Goal: Information Seeking & Learning: Check status

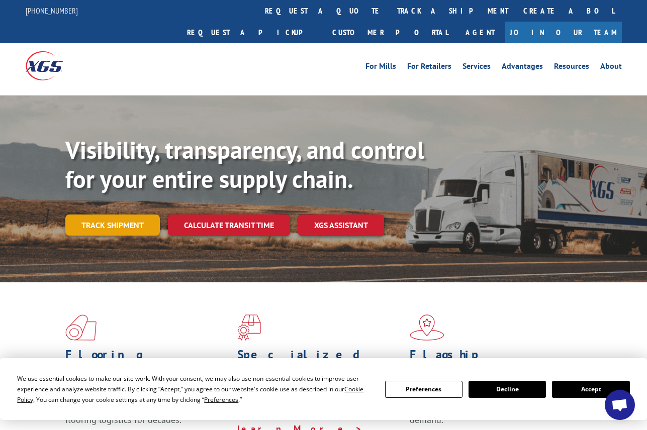
click at [93, 215] on link "Track shipment" at bounding box center [112, 225] width 95 height 21
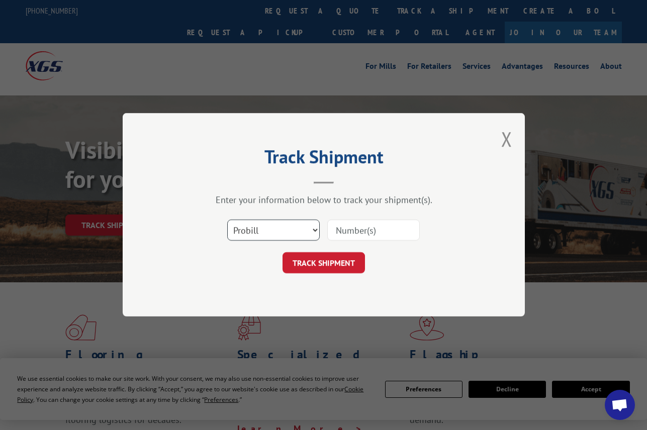
click at [243, 235] on select "Select category... Probill BOL PO" at bounding box center [273, 230] width 92 height 21
select select "po"
click at [227, 220] on select "Select category... Probill BOL PO" at bounding box center [273, 230] width 92 height 21
paste input "08523927"
click at [325, 263] on button "TRACK SHIPMENT" at bounding box center [324, 263] width 82 height 21
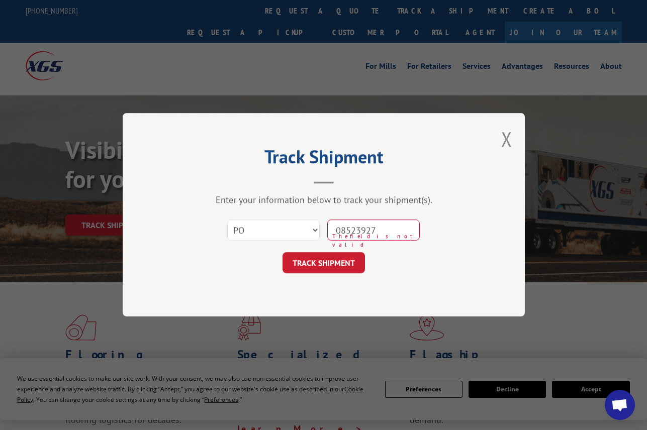
click at [355, 230] on input "08523927" at bounding box center [373, 230] width 92 height 21
type input "08523927"
click at [334, 258] on button "TRACK SHIPMENT" at bounding box center [324, 263] width 82 height 21
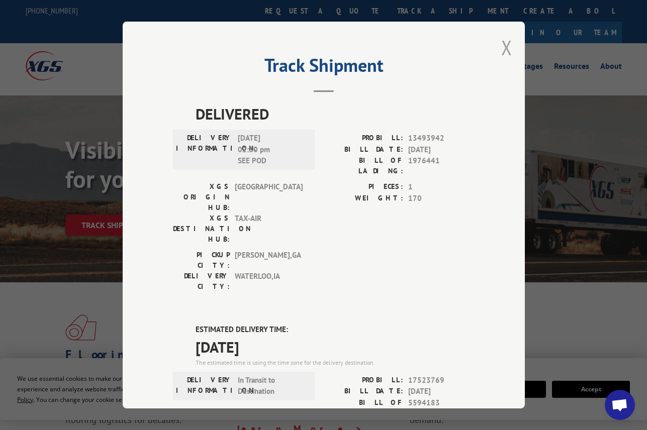
click at [503, 45] on button "Close modal" at bounding box center [506, 47] width 11 height 27
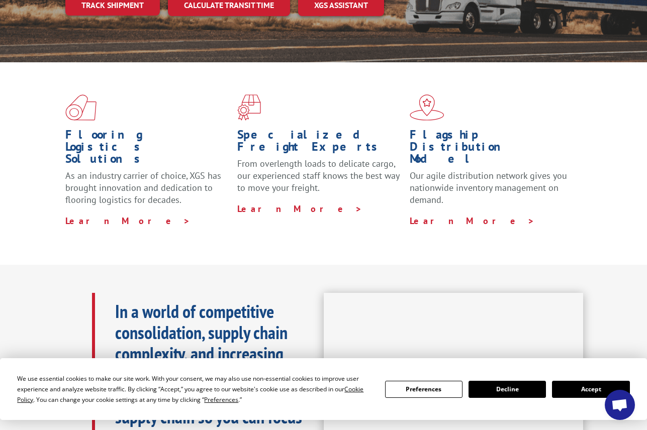
scroll to position [101, 0]
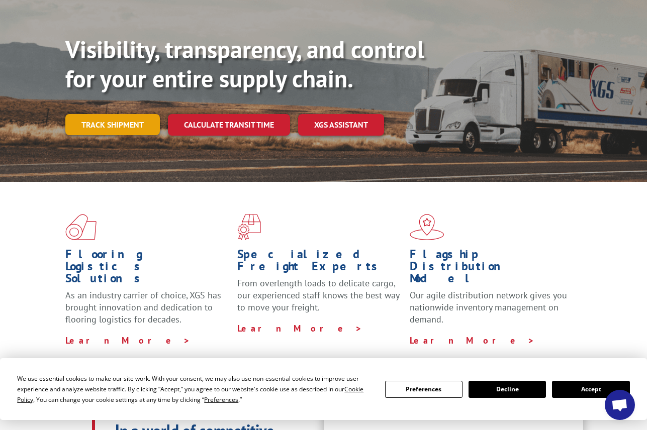
click at [106, 114] on link "Track shipment" at bounding box center [112, 124] width 95 height 21
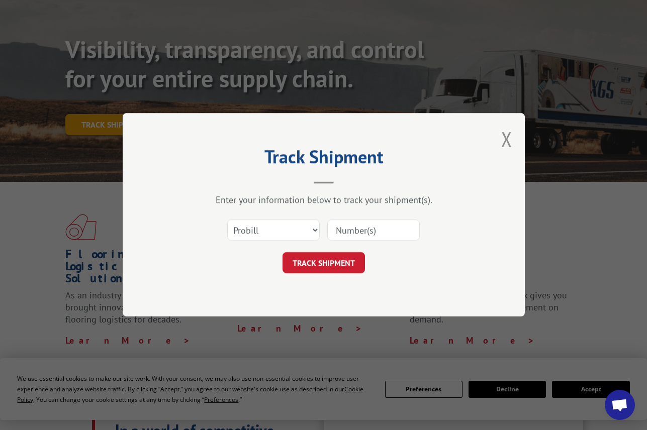
scroll to position [0, 0]
drag, startPoint x: 288, startPoint y: 228, endPoint x: 277, endPoint y: 232, distance: 11.1
click at [287, 228] on select "Select category... Probill BOL PO" at bounding box center [273, 230] width 92 height 21
select select "po"
click at [227, 220] on select "Select category... Probill BOL PO" at bounding box center [273, 230] width 92 height 21
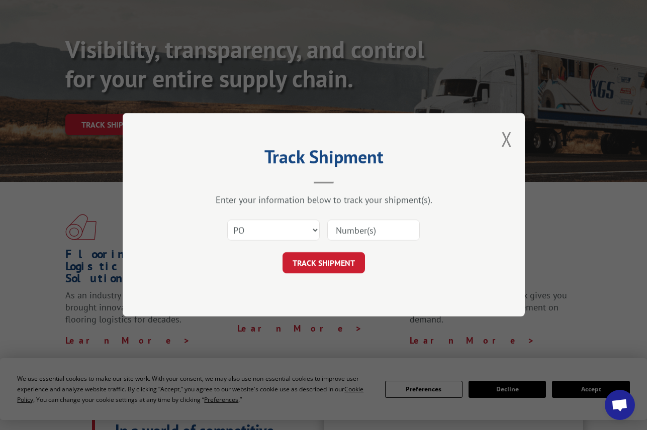
click at [335, 232] on input at bounding box center [373, 230] width 92 height 21
paste input "01533587"
type input "01533587"
click at [320, 257] on button "TRACK SHIPMENT" at bounding box center [324, 263] width 82 height 21
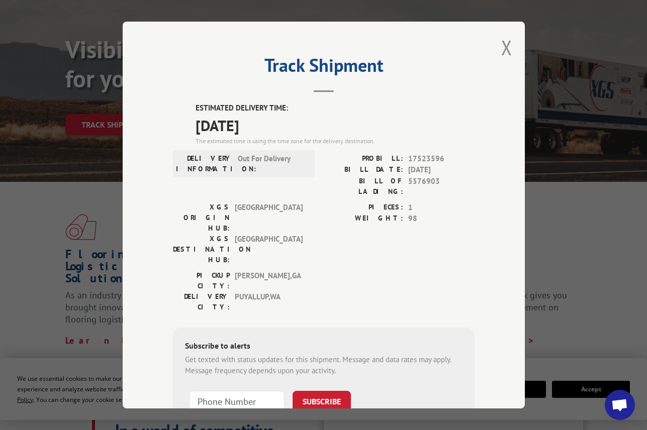
click at [618, 404] on span "Open chat" at bounding box center [619, 406] width 17 height 14
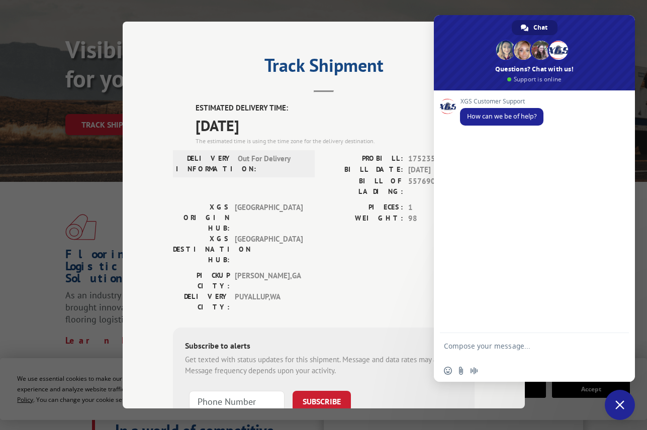
click at [468, 6] on div "Track Shipment ESTIMATED DELIVERY TIME: [DATE] The estimated time is using the …" at bounding box center [323, 215] width 647 height 430
drag, startPoint x: 632, startPoint y: 413, endPoint x: 623, endPoint y: 402, distance: 15.0
click at [632, 413] on span "Close chat" at bounding box center [620, 405] width 30 height 30
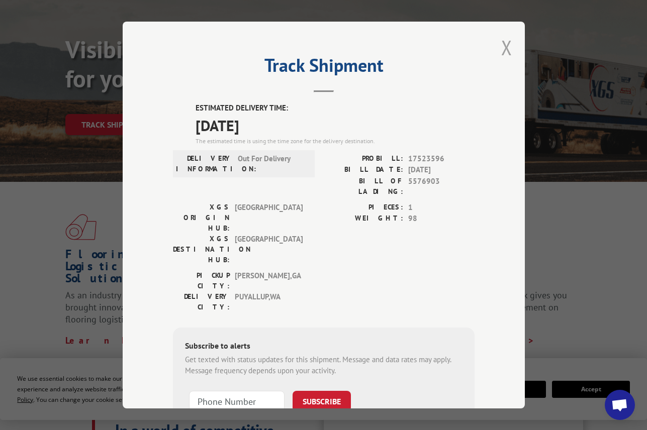
click at [505, 47] on button "Close modal" at bounding box center [506, 47] width 11 height 27
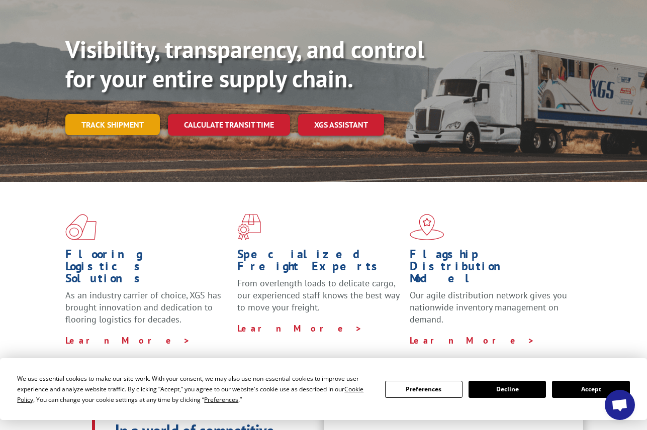
click at [132, 114] on link "Track shipment" at bounding box center [112, 124] width 95 height 21
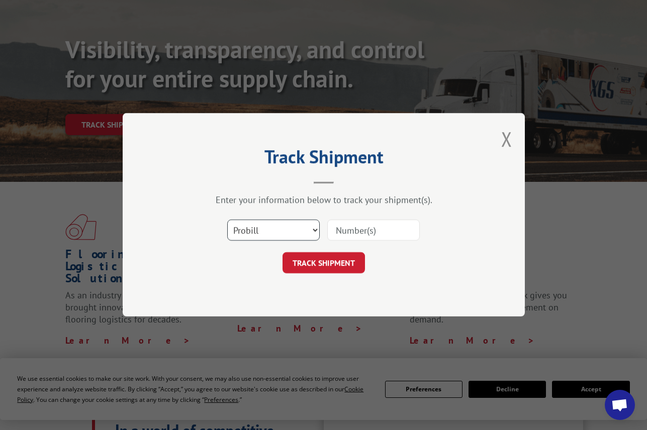
drag, startPoint x: 265, startPoint y: 235, endPoint x: 265, endPoint y: 241, distance: 5.5
click at [265, 236] on select "Select category... Probill BOL PO" at bounding box center [273, 230] width 92 height 21
select select "po"
click at [227, 220] on select "Select category... Probill BOL PO" at bounding box center [273, 230] width 92 height 21
click at [340, 234] on input at bounding box center [373, 230] width 92 height 21
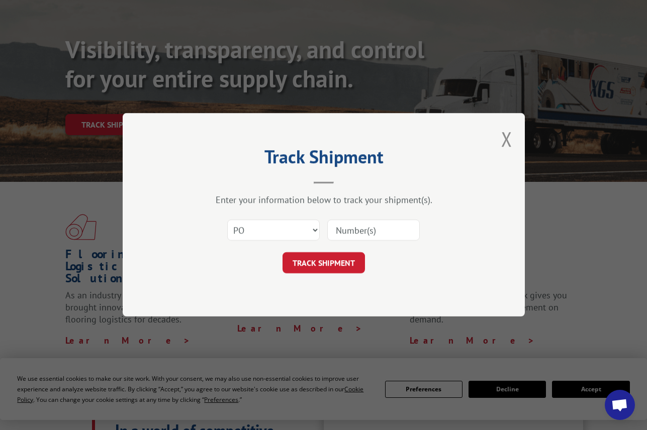
paste input "24525297"
type input "24525297"
click at [312, 256] on button "TRACK SHIPMENT" at bounding box center [324, 263] width 82 height 21
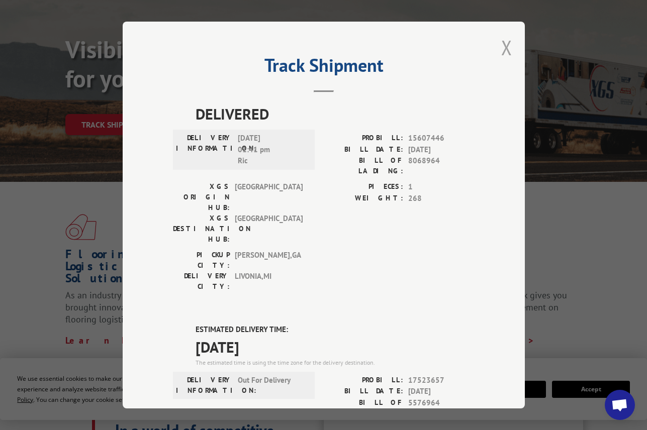
click at [505, 44] on button "Close modal" at bounding box center [506, 47] width 11 height 27
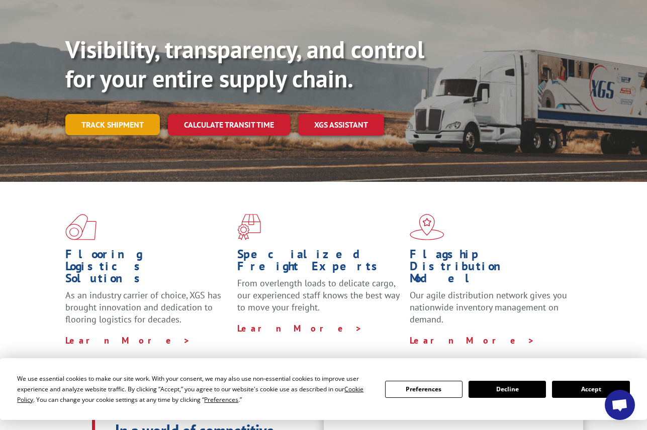
click at [127, 114] on link "Track shipment" at bounding box center [112, 124] width 95 height 21
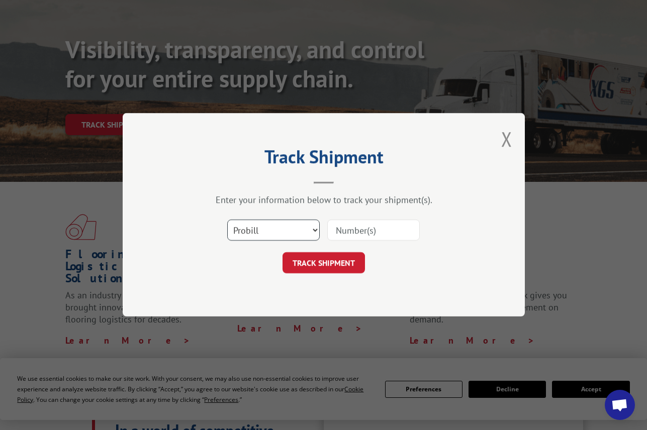
click at [253, 221] on select "Select category... Probill BOL PO" at bounding box center [273, 230] width 92 height 21
select select "po"
click at [227, 220] on select "Select category... Probill BOL PO" at bounding box center [273, 230] width 92 height 21
click at [341, 225] on input at bounding box center [373, 230] width 92 height 21
paste input "28509271"
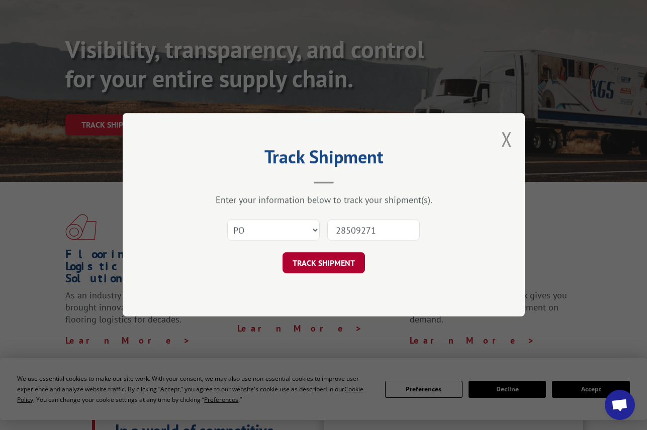
type input "28509271"
click at [331, 263] on button "TRACK SHIPMENT" at bounding box center [324, 263] width 82 height 21
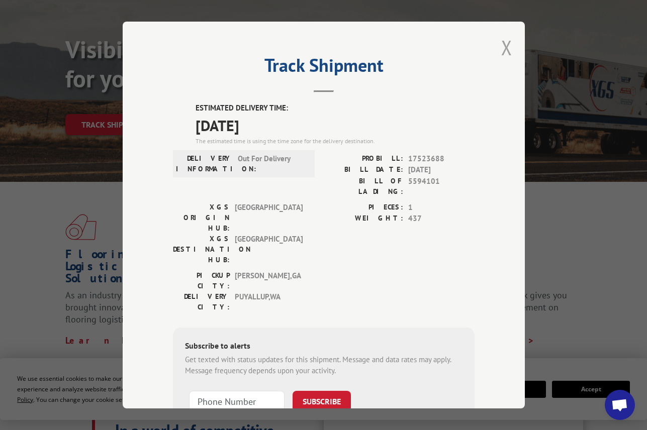
click at [501, 46] on button "Close modal" at bounding box center [506, 47] width 11 height 27
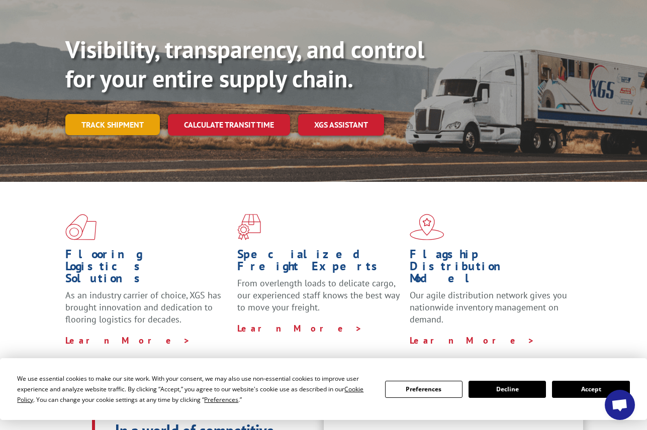
click at [110, 114] on link "Track shipment" at bounding box center [112, 124] width 95 height 21
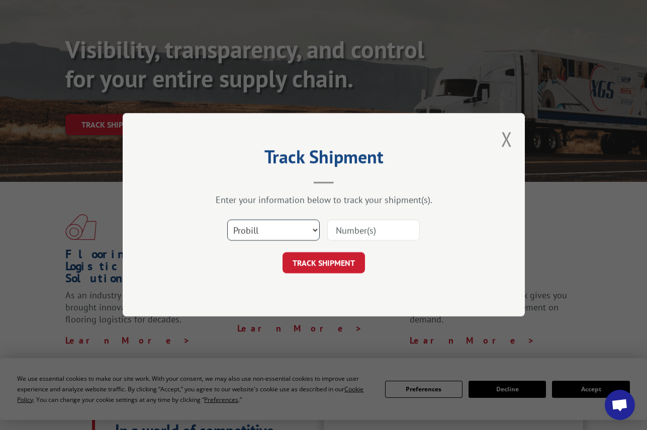
drag, startPoint x: 281, startPoint y: 232, endPoint x: 283, endPoint y: 243, distance: 10.7
click at [281, 233] on select "Select category... Probill BOL PO" at bounding box center [273, 230] width 92 height 21
select select "po"
click at [227, 220] on select "Select category... Probill BOL PO" at bounding box center [273, 230] width 92 height 21
click at [343, 233] on input at bounding box center [373, 230] width 92 height 21
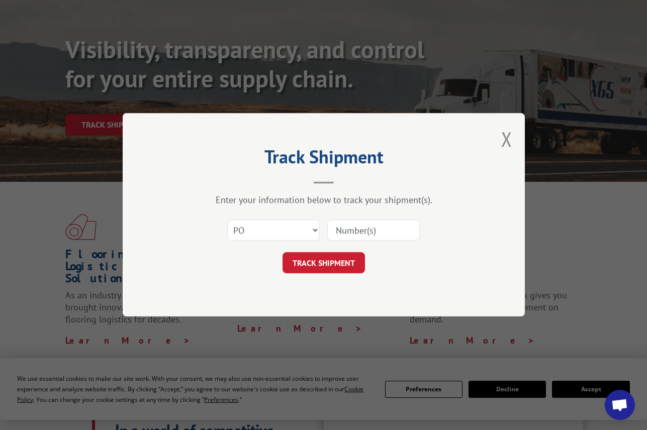
paste input "62536471"
type input "62536471"
click at [325, 254] on button "TRACK SHIPMENT" at bounding box center [324, 263] width 82 height 21
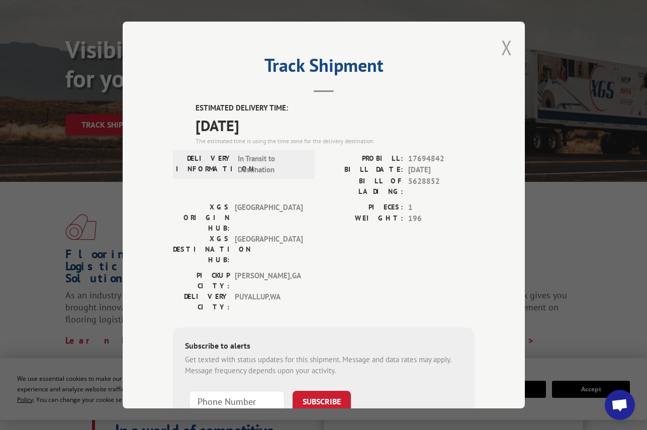
click at [501, 40] on button "Close modal" at bounding box center [506, 47] width 11 height 27
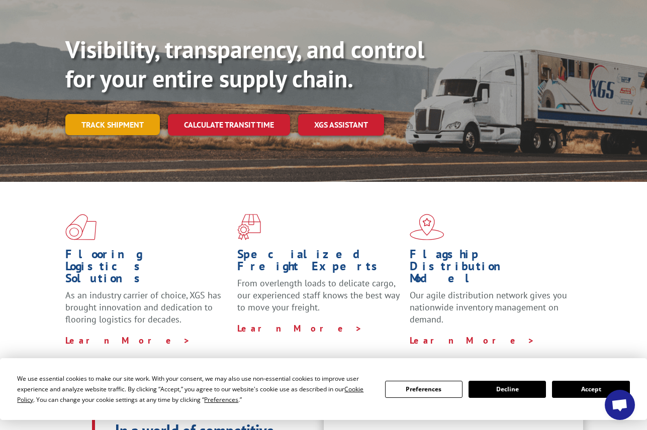
click at [114, 114] on link "Track shipment" at bounding box center [112, 124] width 95 height 21
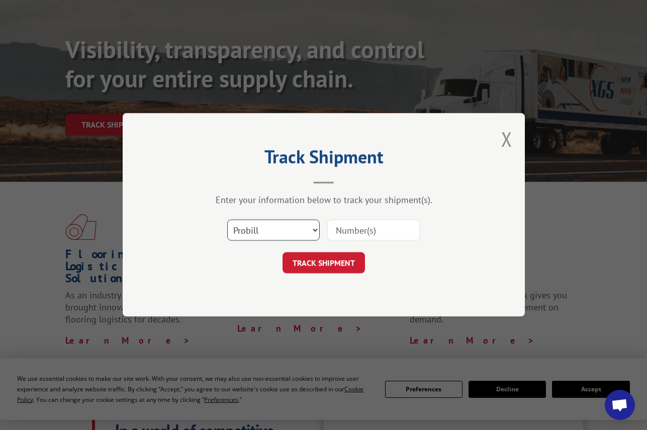
click at [264, 233] on select "Select category... Probill BOL PO" at bounding box center [273, 230] width 92 height 21
select select "po"
click at [227, 220] on select "Select category... Probill BOL PO" at bounding box center [273, 230] width 92 height 21
paste input "42523800"
type input "42523800"
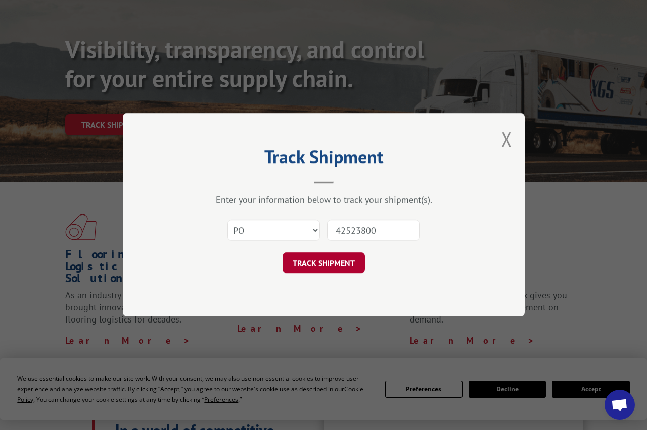
click at [337, 264] on button "TRACK SHIPMENT" at bounding box center [324, 263] width 82 height 21
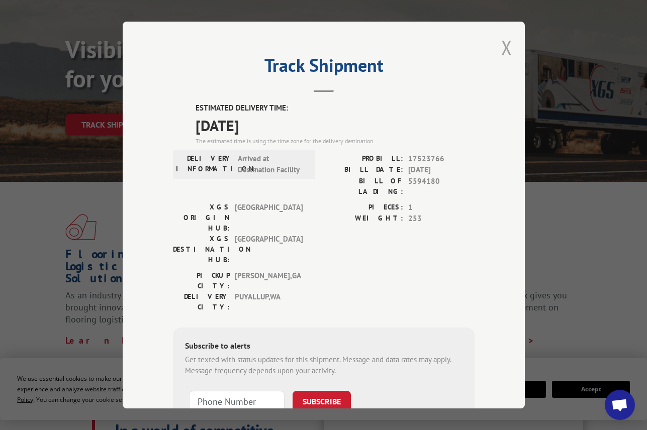
click at [501, 43] on button "Close modal" at bounding box center [506, 47] width 11 height 27
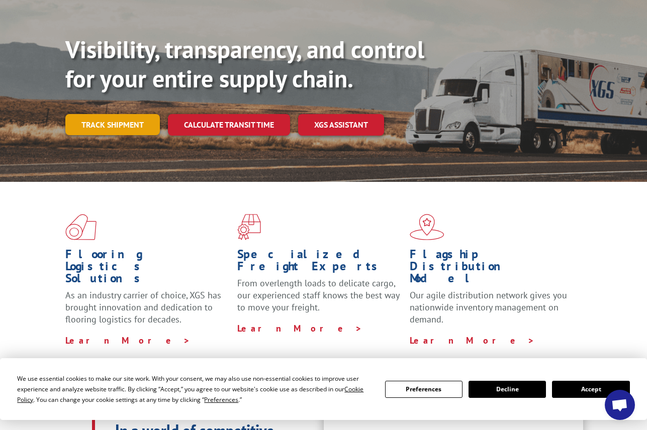
click at [89, 114] on link "Track shipment" at bounding box center [112, 124] width 95 height 21
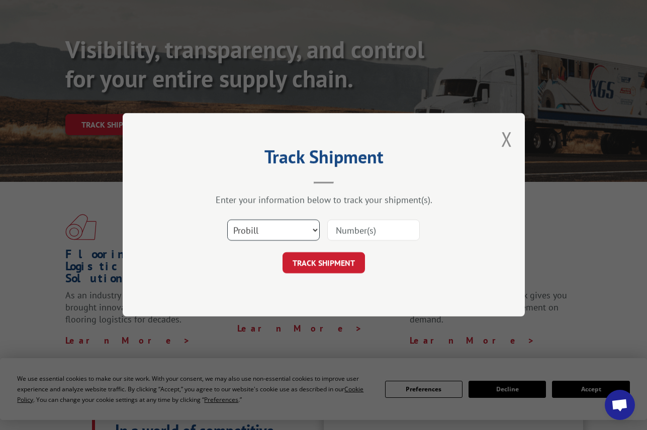
click at [255, 227] on select "Select category... Probill BOL PO" at bounding box center [273, 230] width 92 height 21
select select "po"
click at [227, 220] on select "Select category... Probill BOL PO" at bounding box center [273, 230] width 92 height 21
click at [348, 226] on input at bounding box center [373, 230] width 92 height 21
drag, startPoint x: 348, startPoint y: 226, endPoint x: 335, endPoint y: 234, distance: 14.9
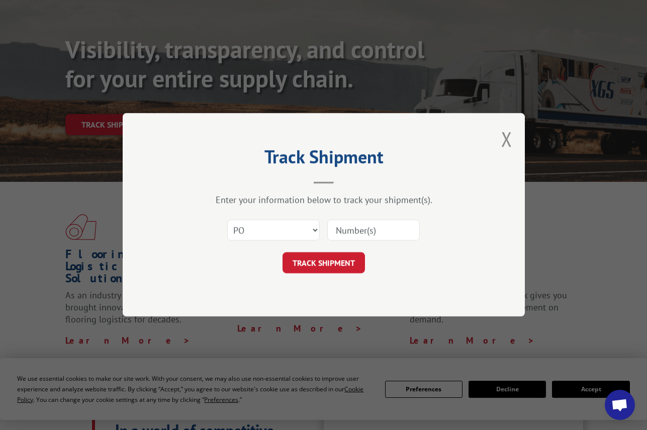
paste input "28509285"
type input "28509285"
click at [336, 262] on button "TRACK SHIPMENT" at bounding box center [324, 263] width 82 height 21
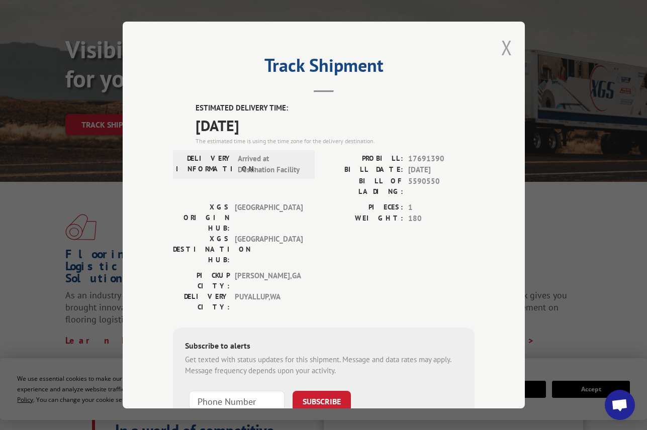
click at [506, 45] on button "Close modal" at bounding box center [506, 47] width 11 height 27
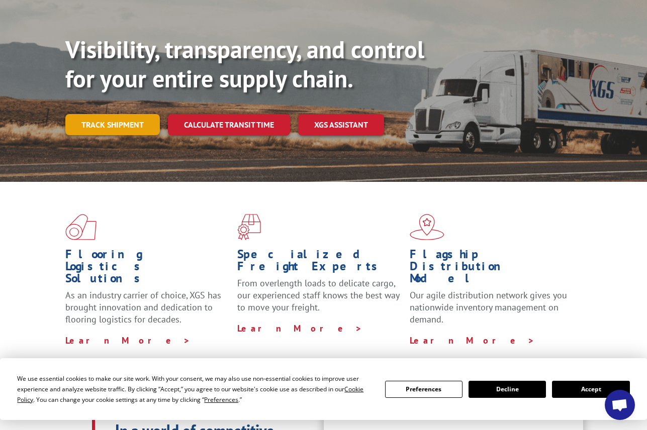
click at [133, 114] on link "Track shipment" at bounding box center [112, 124] width 95 height 21
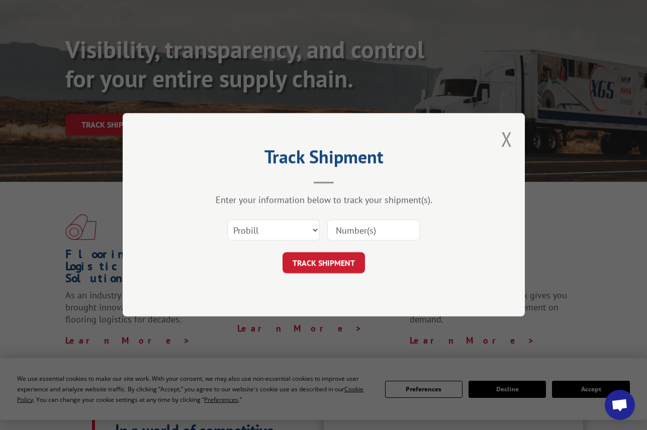
click at [283, 240] on div "Select category... Probill BOL PO" at bounding box center [324, 230] width 302 height 33
click at [277, 233] on select "Select category... Probill BOL PO" at bounding box center [273, 230] width 92 height 21
select select "po"
click at [227, 220] on select "Select category... Probill BOL PO" at bounding box center [273, 230] width 92 height 21
click at [339, 224] on input at bounding box center [373, 230] width 92 height 21
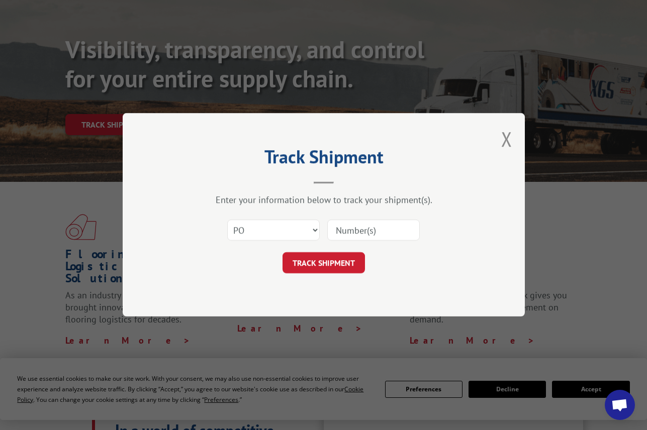
paste input "40536597"
type input "40536597"
click at [311, 261] on button "TRACK SHIPMENT" at bounding box center [324, 263] width 82 height 21
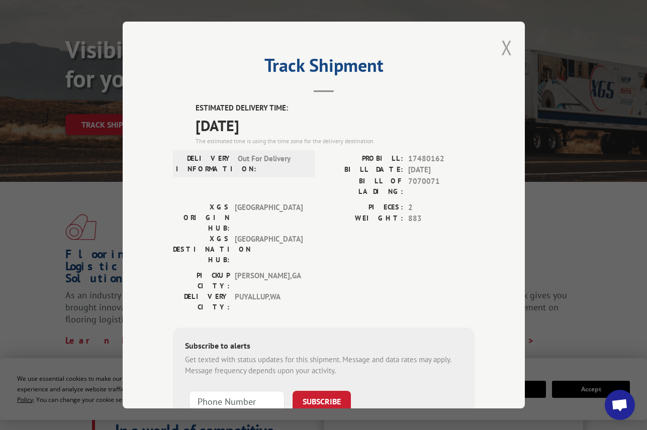
click at [501, 44] on button "Close modal" at bounding box center [506, 47] width 11 height 27
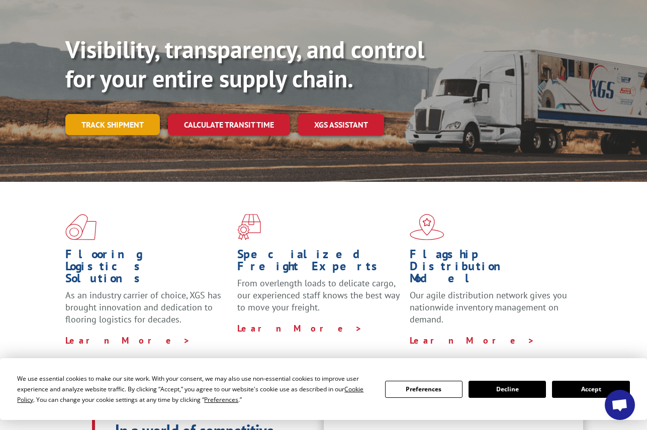
click at [131, 114] on link "Track shipment" at bounding box center [112, 124] width 95 height 21
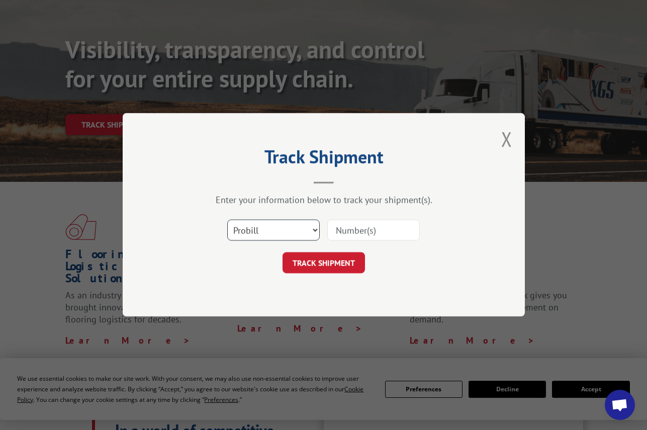
drag, startPoint x: 279, startPoint y: 233, endPoint x: 278, endPoint y: 241, distance: 8.7
click at [279, 233] on select "Select category... Probill BOL PO" at bounding box center [273, 230] width 92 height 21
select select "po"
click at [227, 220] on select "Select category... Probill BOL PO" at bounding box center [273, 230] width 92 height 21
click at [342, 228] on input at bounding box center [373, 230] width 92 height 21
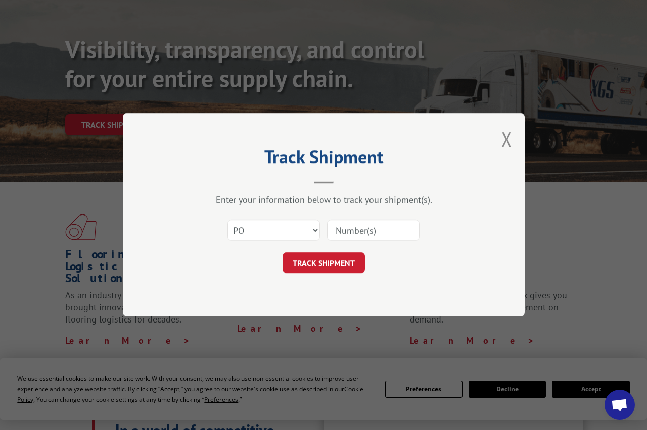
paste input "01533631"
type input "01533631"
click at [328, 259] on button "TRACK SHIPMENT" at bounding box center [324, 263] width 82 height 21
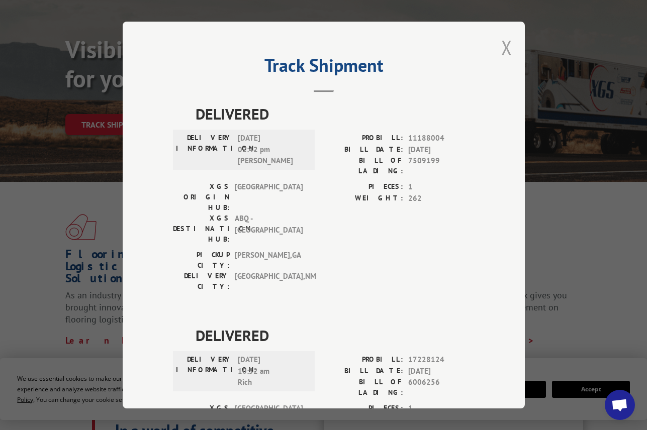
click at [506, 45] on button "Close modal" at bounding box center [506, 47] width 11 height 27
